Goal: Transaction & Acquisition: Book appointment/travel/reservation

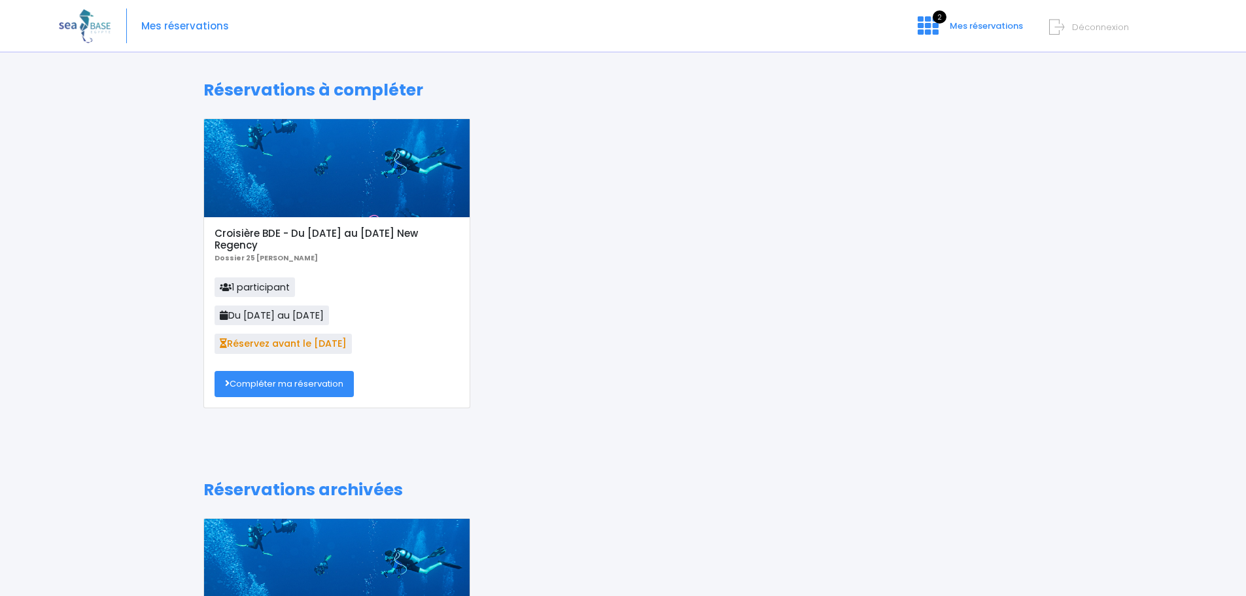
click at [328, 385] on link "Compléter ma réservation" at bounding box center [284, 384] width 139 height 26
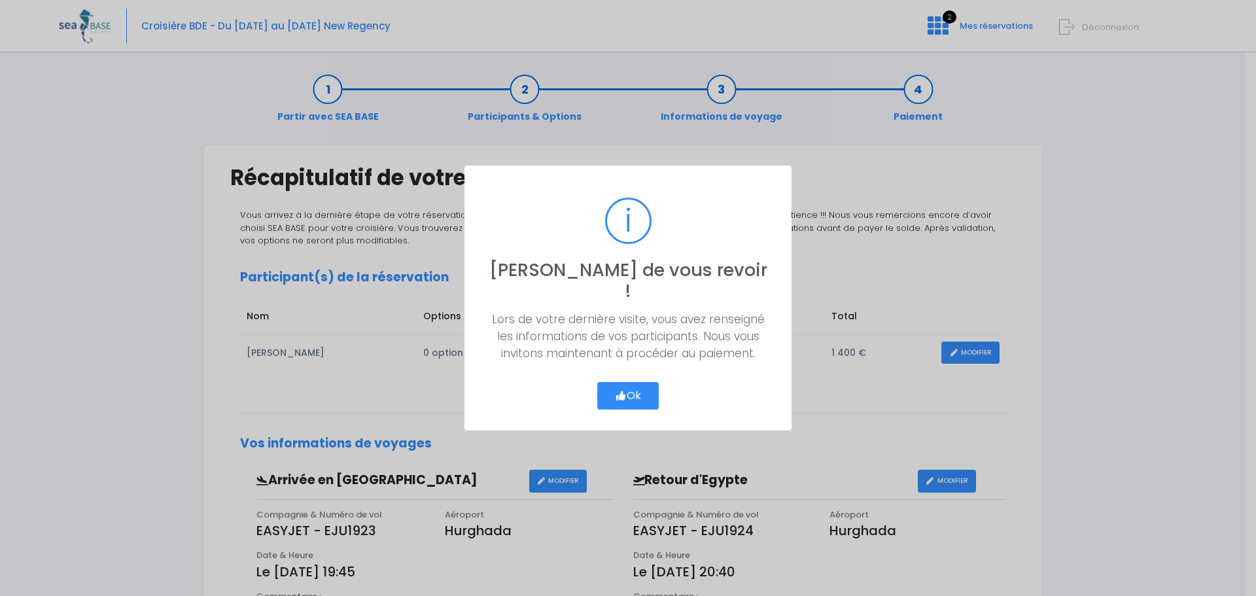
click at [631, 386] on button "Ok" at bounding box center [627, 395] width 61 height 27
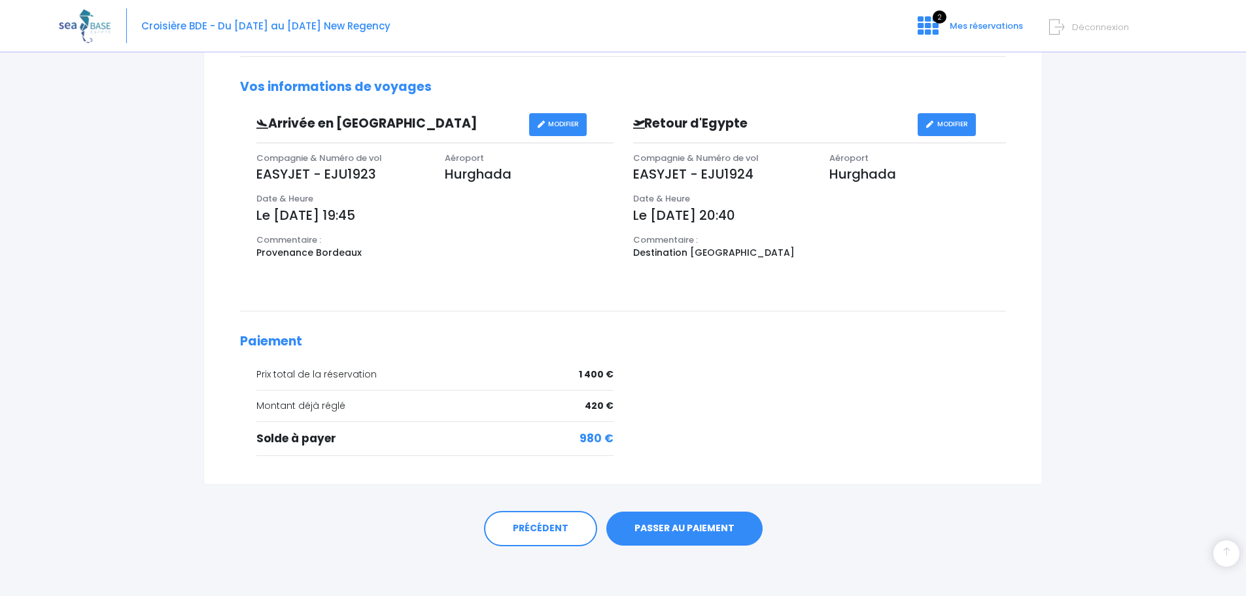
scroll to position [359, 0]
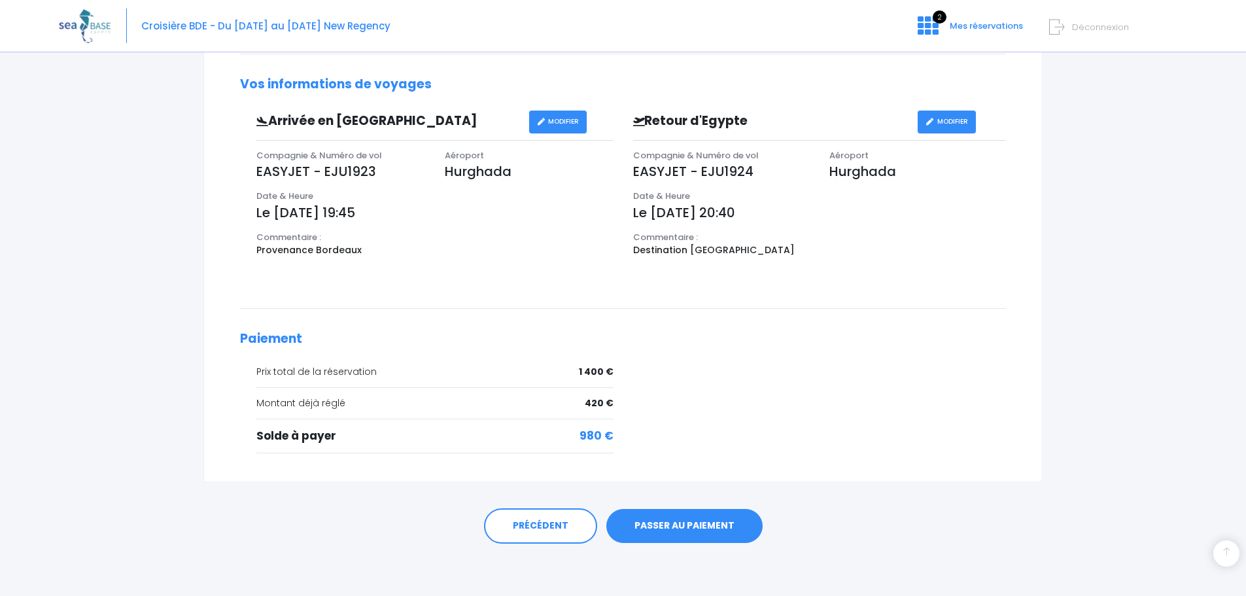
click at [687, 527] on link "PASSER AU PAIEMENT" at bounding box center [684, 526] width 156 height 34
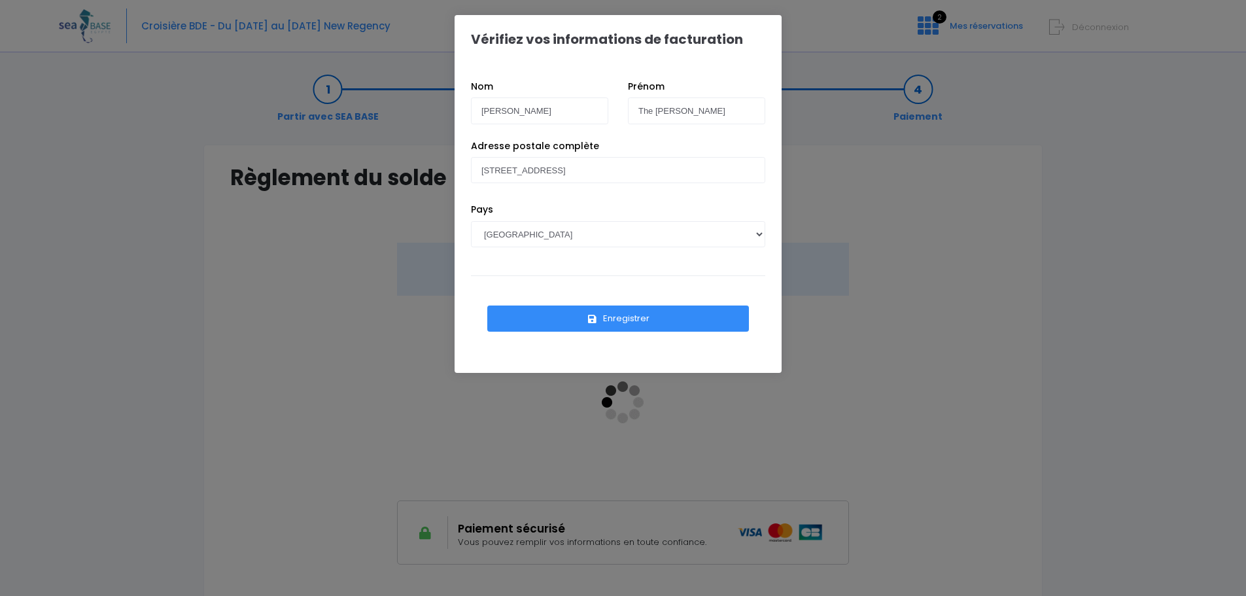
click at [617, 320] on button "Enregistrer" at bounding box center [618, 318] width 262 height 26
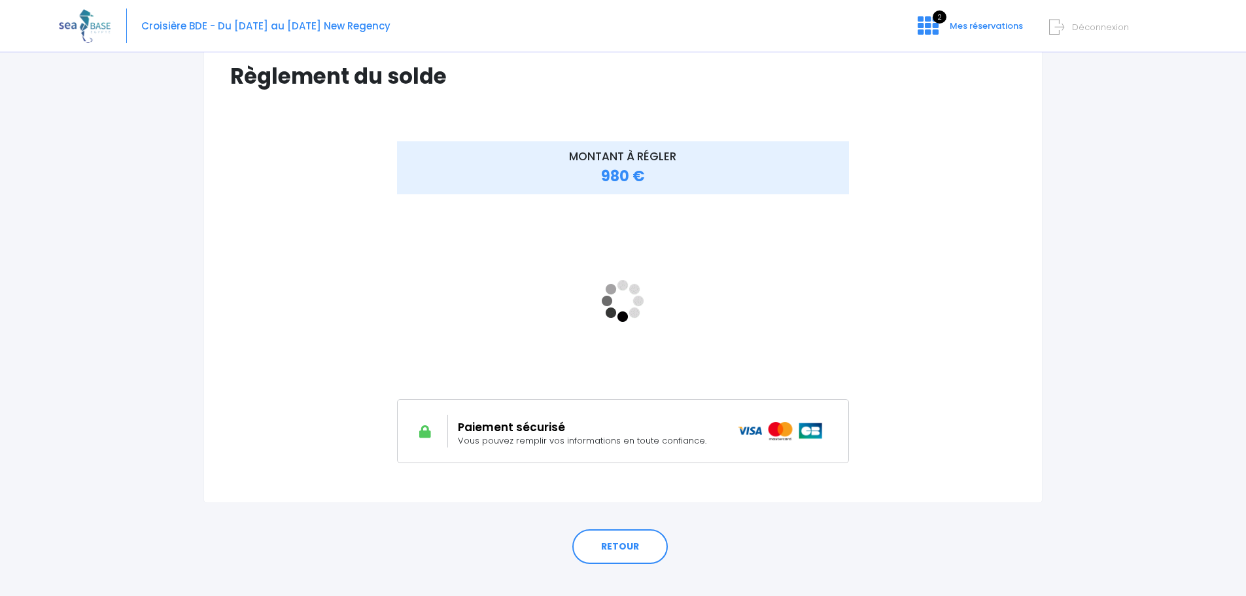
scroll to position [122, 0]
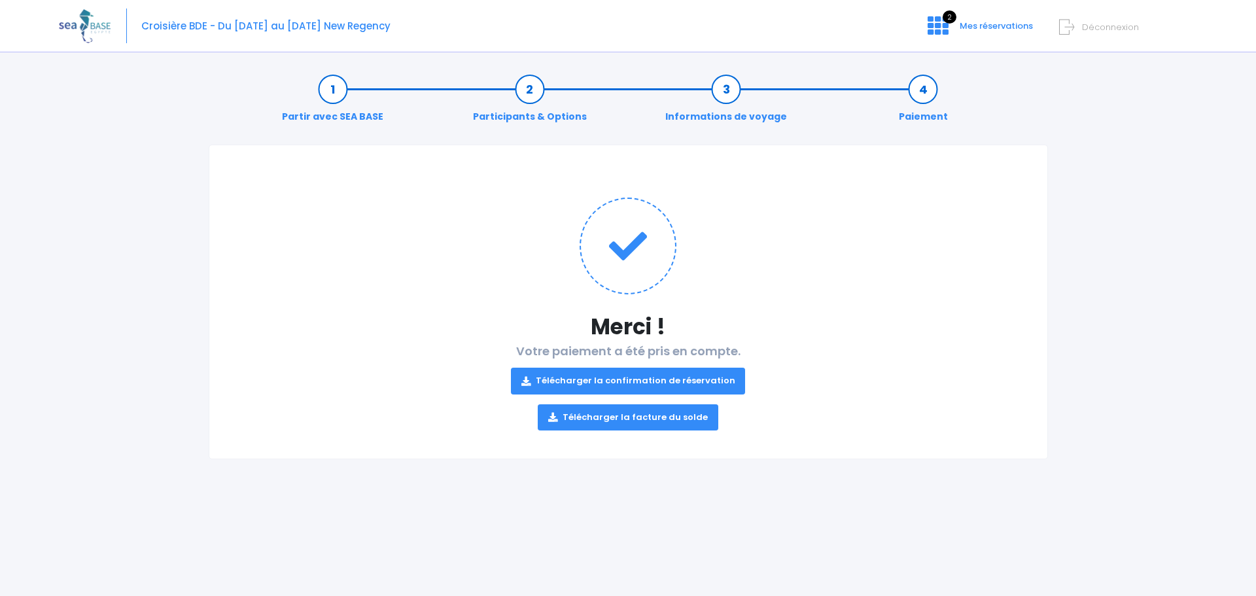
click at [638, 377] on link "Télécharger la confirmation de réservation" at bounding box center [628, 381] width 235 height 26
click at [654, 418] on link "Télécharger la facture du solde" at bounding box center [628, 417] width 181 height 26
click at [991, 28] on span "Mes réservations" at bounding box center [996, 26] width 73 height 12
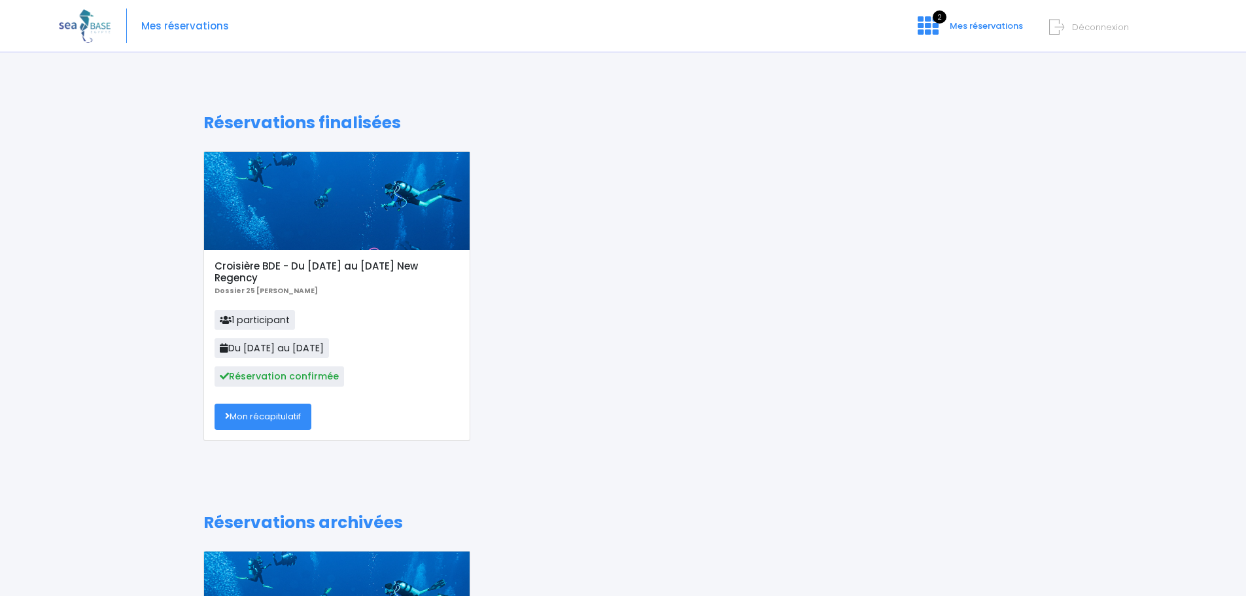
click at [296, 289] on b "Dossier 25 [PERSON_NAME]" at bounding box center [266, 291] width 103 height 10
click at [271, 417] on link "Mon récapitulatif" at bounding box center [263, 417] width 97 height 26
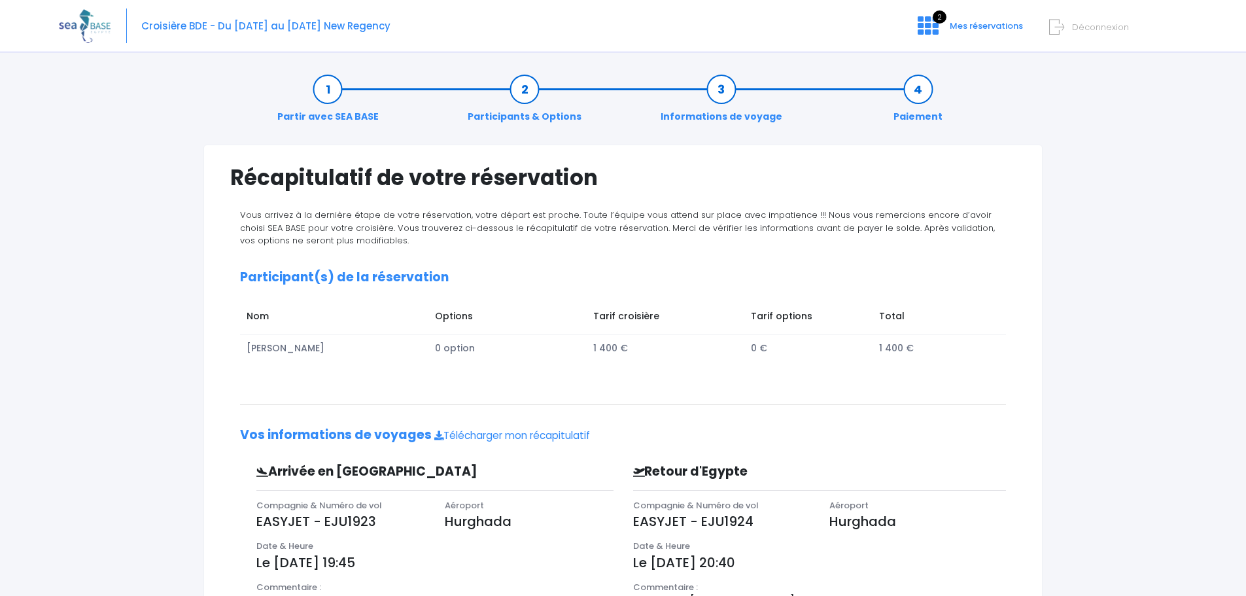
click at [712, 115] on link "Informations de voyage" at bounding box center [721, 102] width 135 height 41
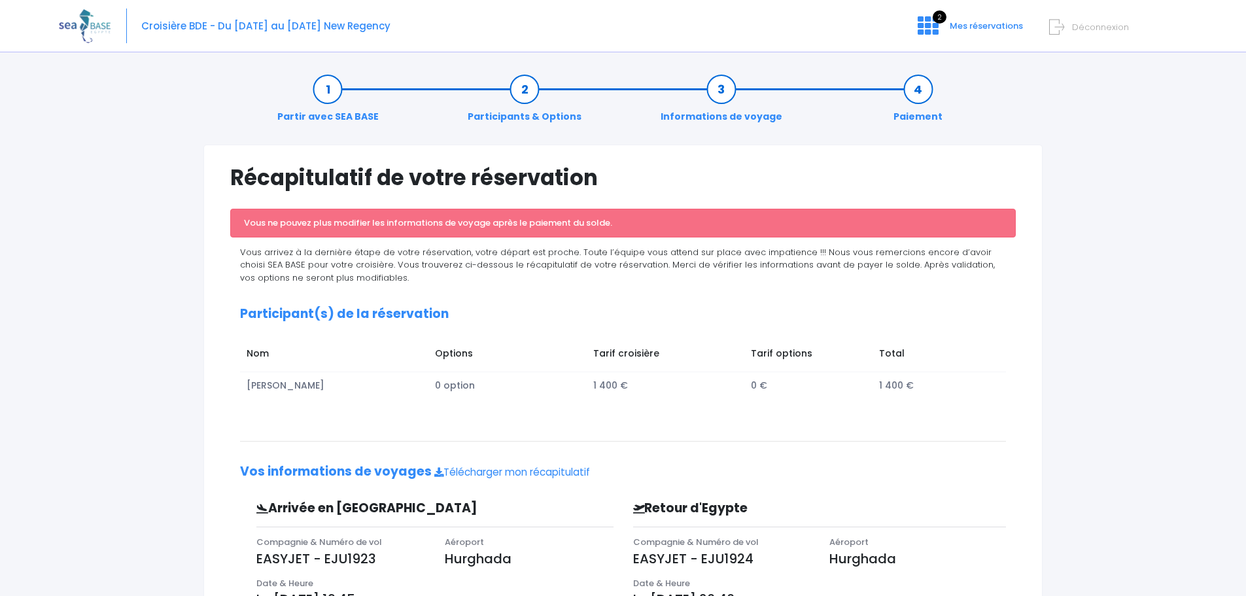
drag, startPoint x: 434, startPoint y: 385, endPoint x: 515, endPoint y: 383, distance: 81.8
click at [515, 383] on td "0 option" at bounding box center [508, 385] width 158 height 27
click at [517, 383] on td "0 option" at bounding box center [508, 385] width 158 height 27
click at [602, 391] on td "1 400 €" at bounding box center [666, 385] width 158 height 27
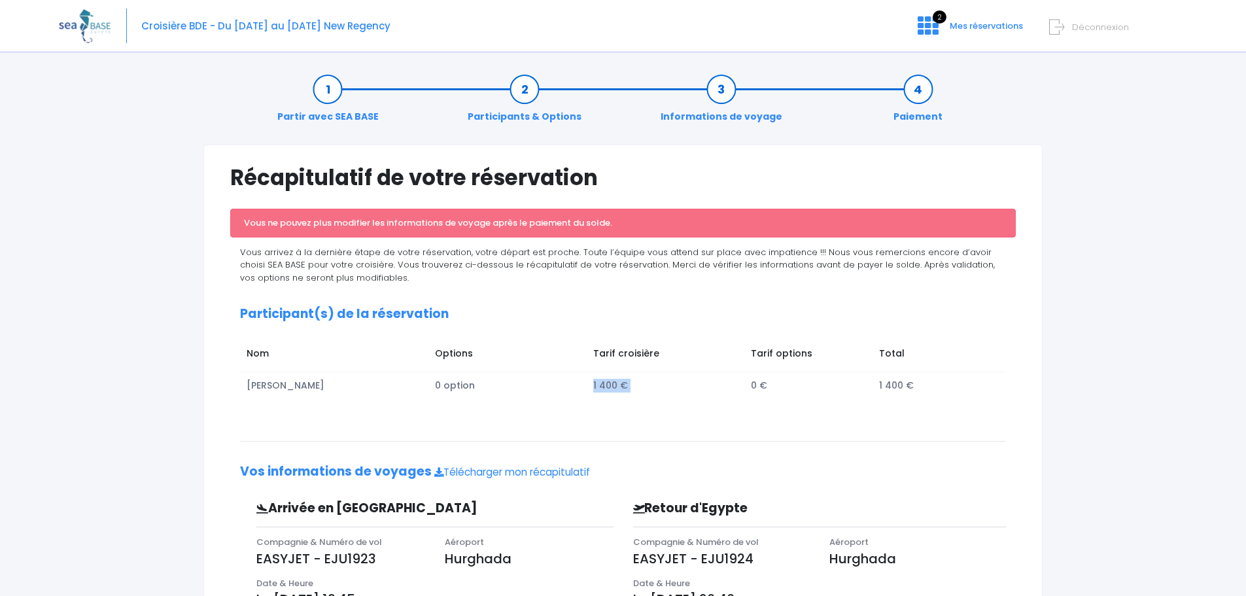
click at [602, 391] on td "1 400 €" at bounding box center [666, 385] width 158 height 27
click at [693, 382] on td "1 400 €" at bounding box center [666, 385] width 158 height 27
